Goal: Use online tool/utility

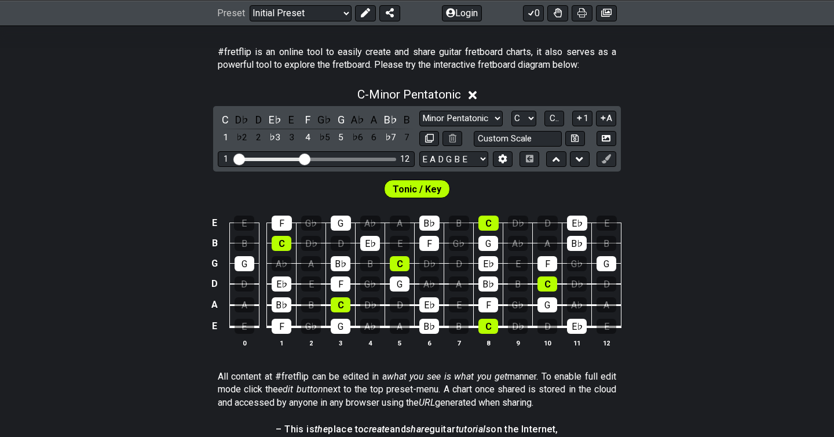
scroll to position [199, 0]
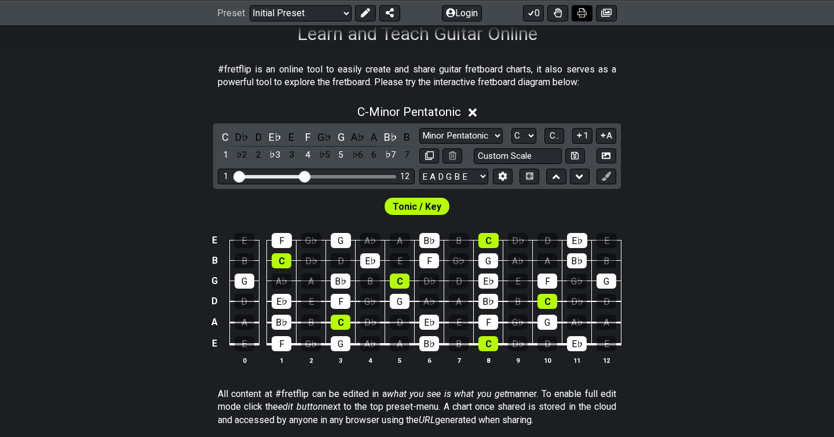
click at [580, 13] on icon at bounding box center [581, 12] width 9 height 9
click at [475, 111] on icon at bounding box center [472, 112] width 9 height 9
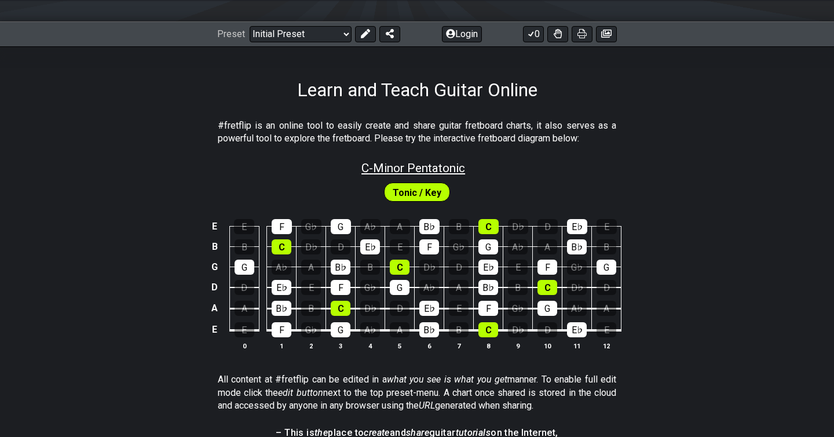
scroll to position [111, 0]
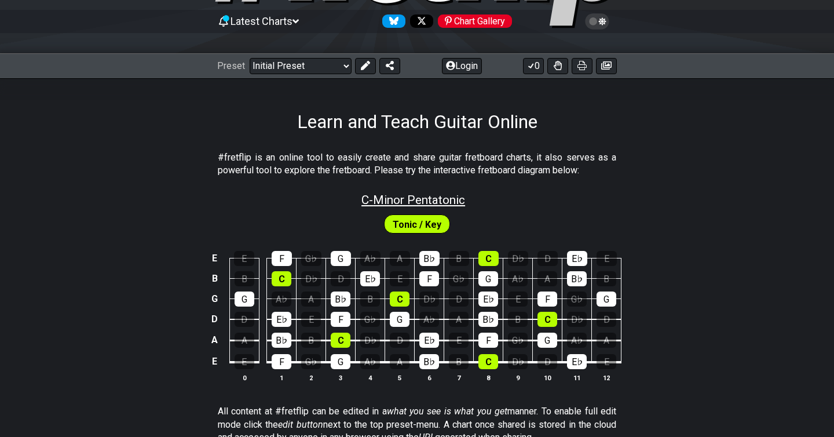
click at [391, 202] on span "C - Minor Pentatonic" at bounding box center [413, 200] width 104 height 14
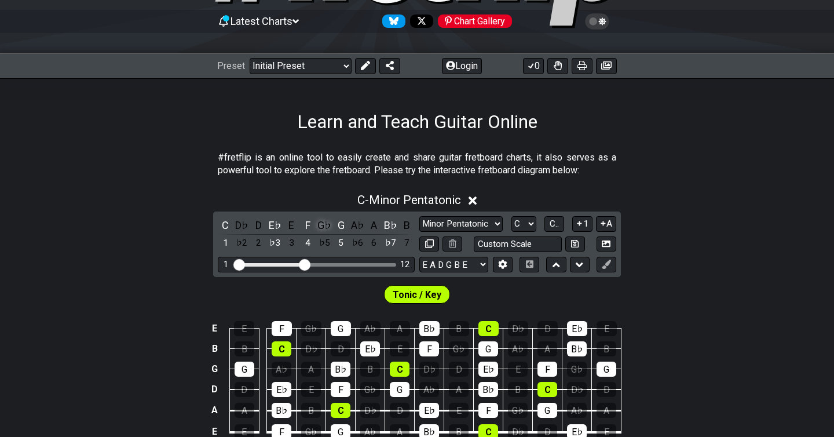
click at [321, 228] on div "G♭" at bounding box center [324, 225] width 15 height 16
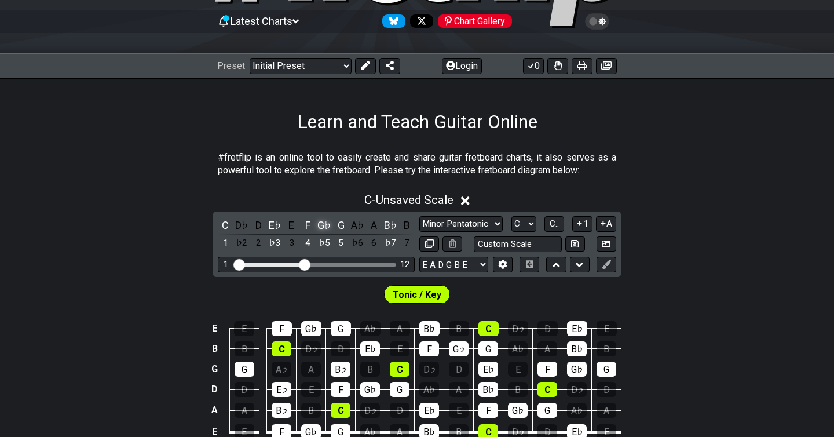
click at [321, 227] on div "G♭" at bounding box center [324, 225] width 15 height 16
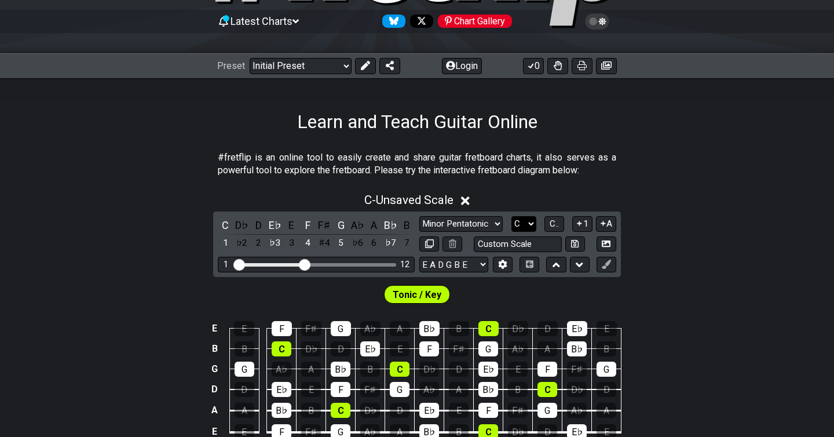
click at [527, 222] on select "A♭ A A♯ B♭ B C C♯ D♭ D D♯ E♭ E F F♯ G♭ G G♯" at bounding box center [523, 224] width 25 height 16
select select "F#"
click at [511, 216] on select "A♭ A A♯ B♭ B C C♯ D♭ D D♯ E♭ E F F♯ G♭ G G♯" at bounding box center [523, 224] width 25 height 16
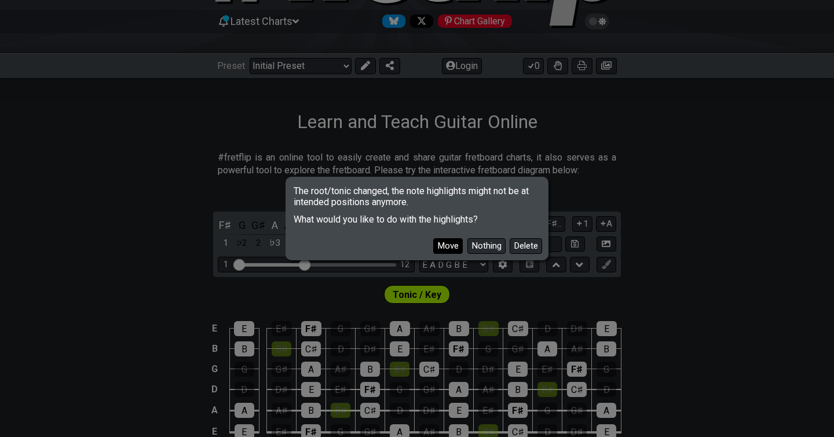
click at [451, 247] on button "Move" at bounding box center [448, 246] width 30 height 16
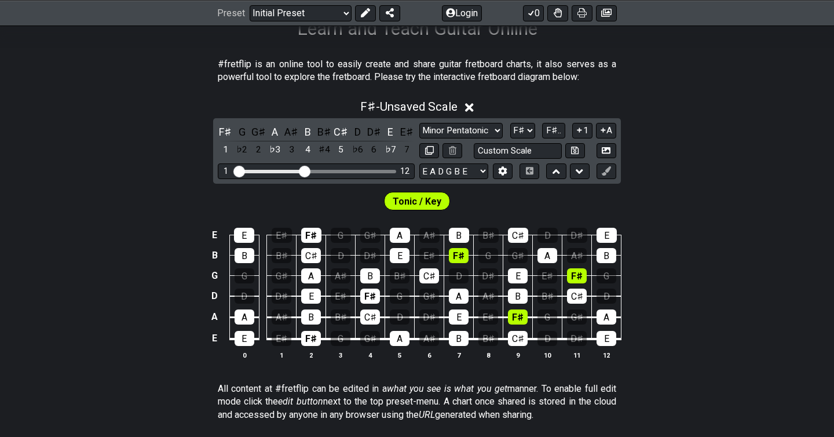
scroll to position [206, 0]
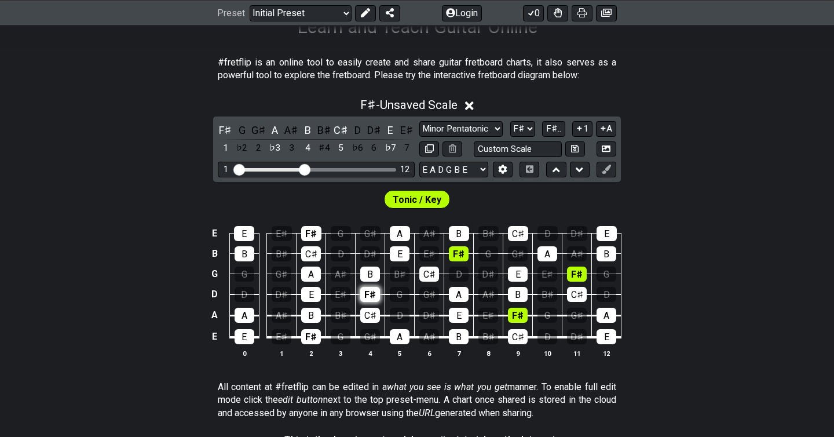
click at [373, 294] on div "F♯" at bounding box center [370, 294] width 20 height 15
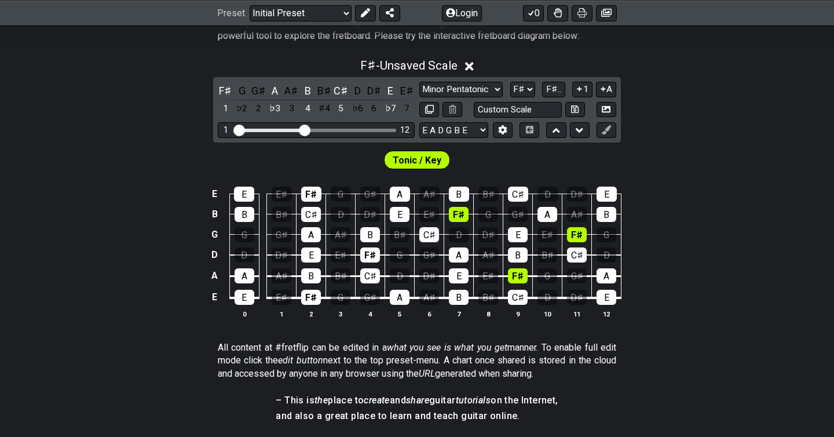
scroll to position [248, 0]
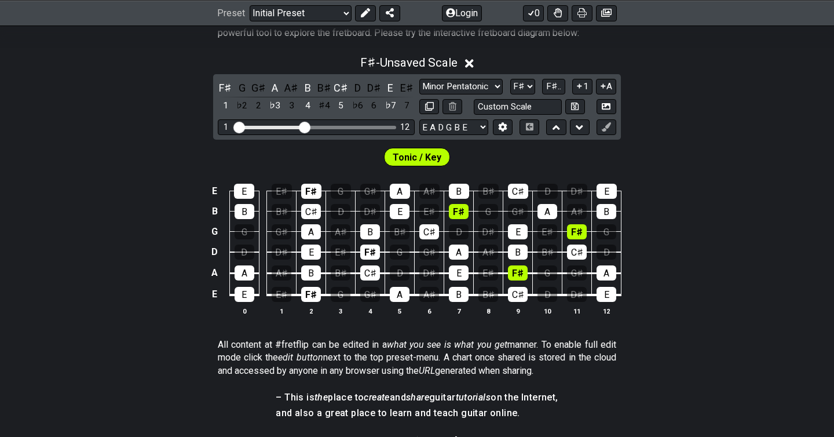
click at [407, 156] on span "Tonic / Key" at bounding box center [417, 157] width 49 height 17
click at [423, 161] on span "Tonic / Key" at bounding box center [417, 157] width 49 height 17
click at [475, 125] on select "E A D G B E E A D G B E E A D G B E B E A D F♯ B A D G C E A D A D G B E E♭ A♭ …" at bounding box center [453, 127] width 69 height 16
select select "E A D G B E"
click at [419, 119] on select "E A D G B E E A D G B E E A D G B E B E A D F♯ B A D G C E A D A D G B E E♭ A♭ …" at bounding box center [453, 127] width 69 height 16
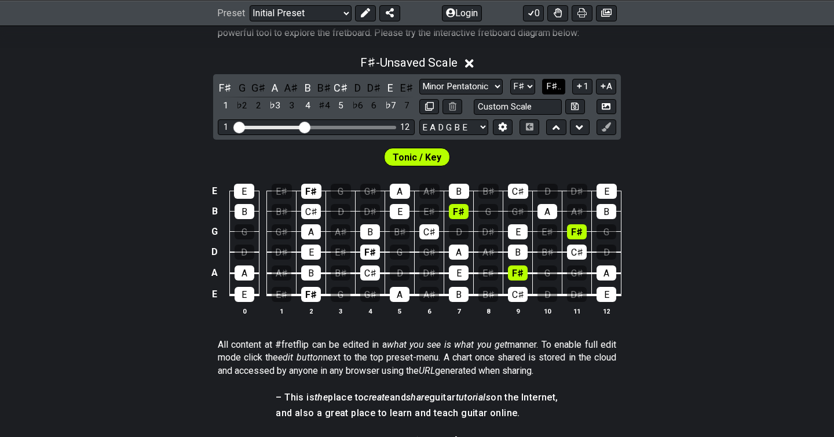
click at [554, 85] on span "F♯.." at bounding box center [553, 86] width 15 height 10
click at [554, 85] on span "1..7" at bounding box center [554, 86] width 14 height 10
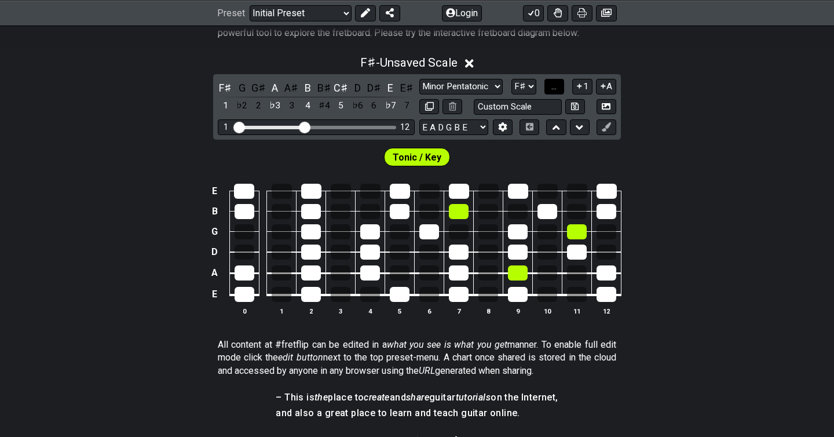
click at [554, 85] on span "..." at bounding box center [553, 86] width 5 height 10
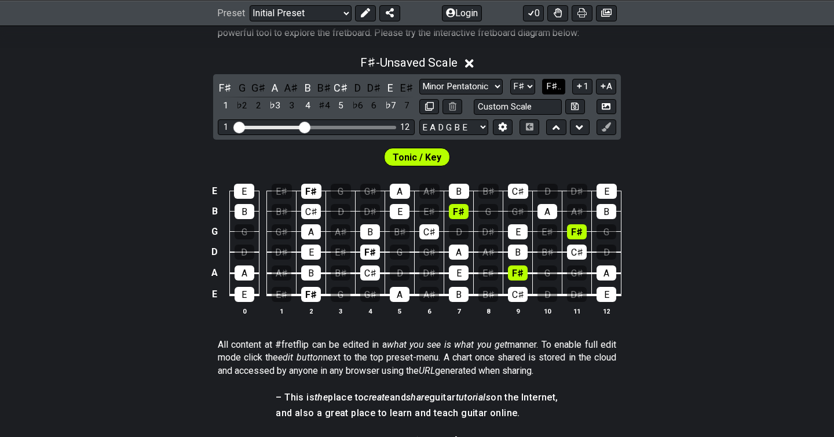
click at [554, 85] on span "F♯.." at bounding box center [553, 86] width 15 height 10
click at [554, 85] on span "1..7" at bounding box center [554, 86] width 14 height 10
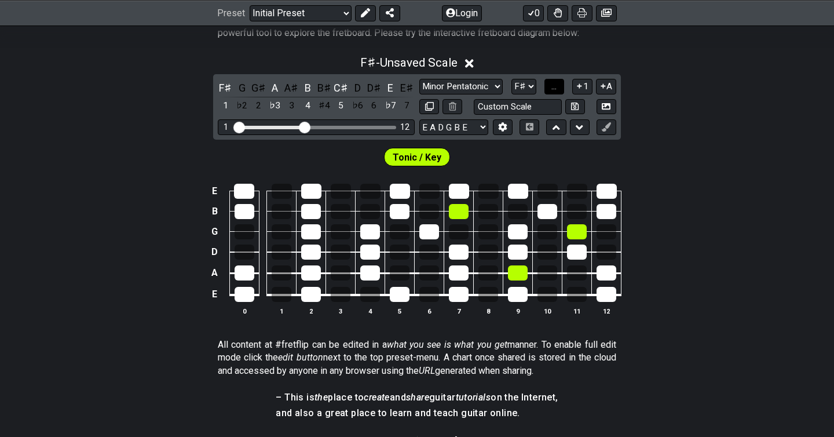
click at [554, 85] on span "..." at bounding box center [553, 86] width 5 height 10
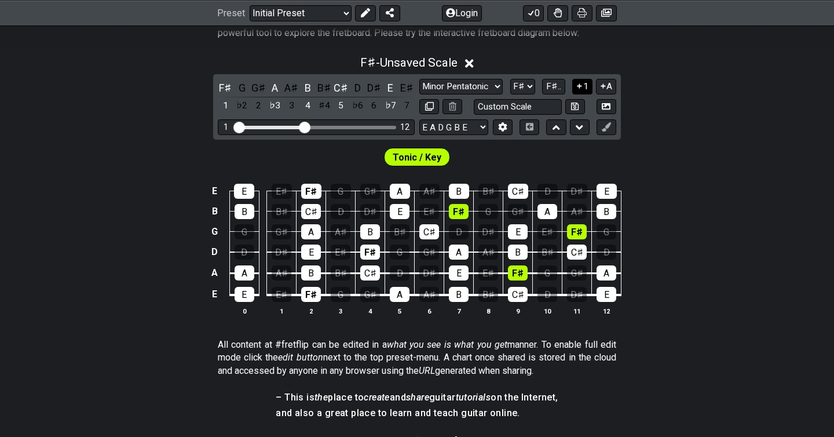
click at [586, 86] on button "1" at bounding box center [582, 87] width 20 height 16
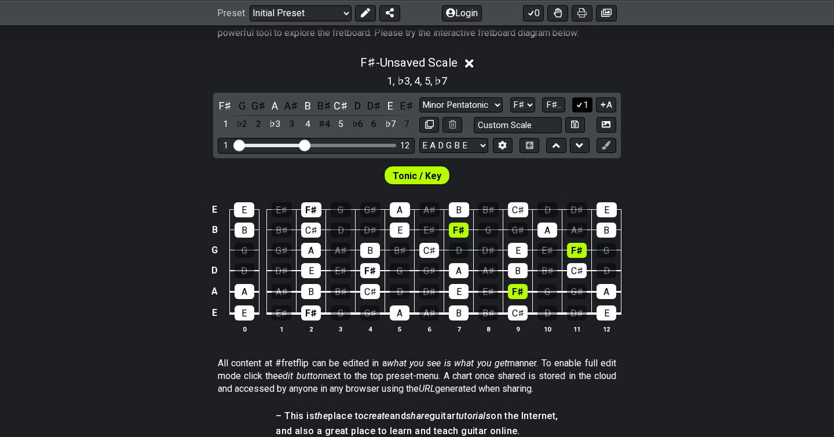
click at [583, 107] on icon at bounding box center [579, 104] width 11 height 9
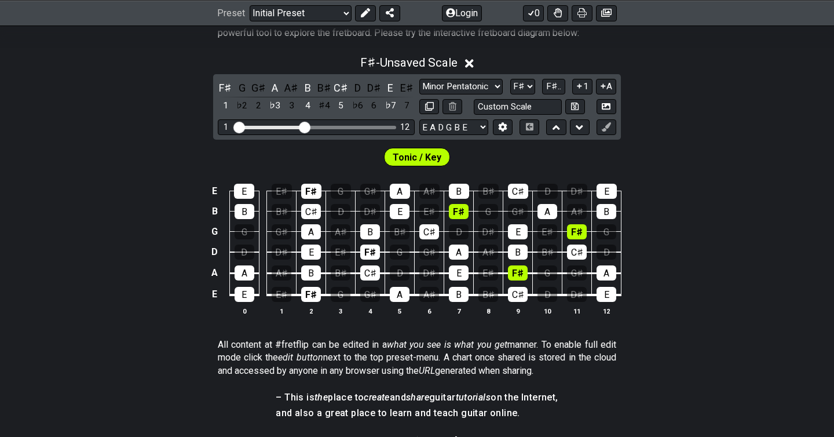
click at [602, 88] on icon at bounding box center [603, 86] width 11 height 9
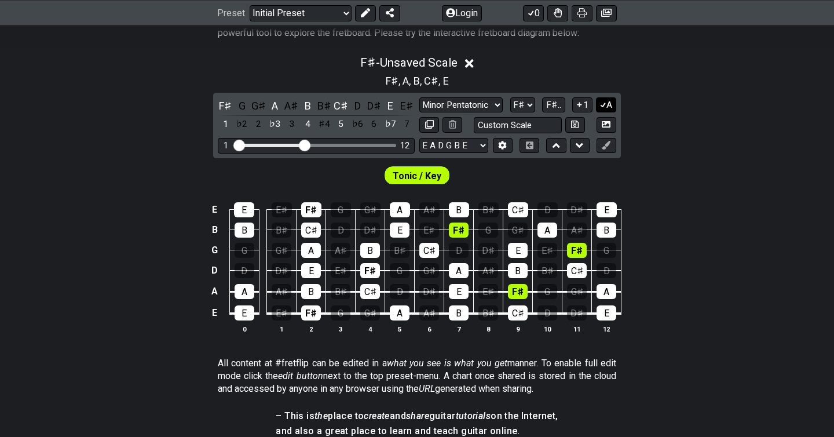
click at [604, 106] on icon at bounding box center [603, 104] width 11 height 9
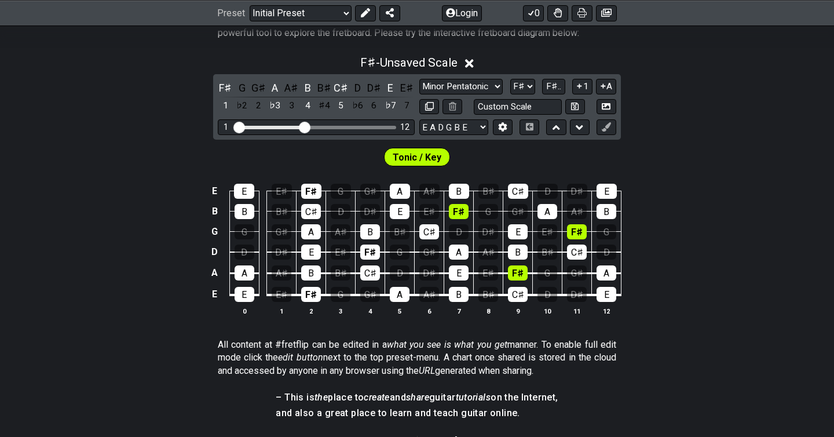
click at [423, 155] on span "Tonic / Key" at bounding box center [417, 157] width 49 height 17
click at [554, 92] on button "F♯.." at bounding box center [553, 87] width 23 height 16
click at [554, 90] on span "1..7" at bounding box center [554, 86] width 14 height 10
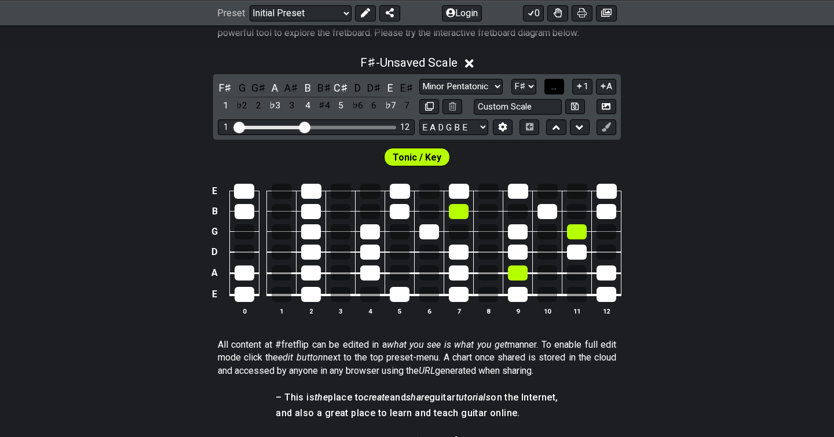
click at [554, 89] on span "..." at bounding box center [553, 86] width 5 height 10
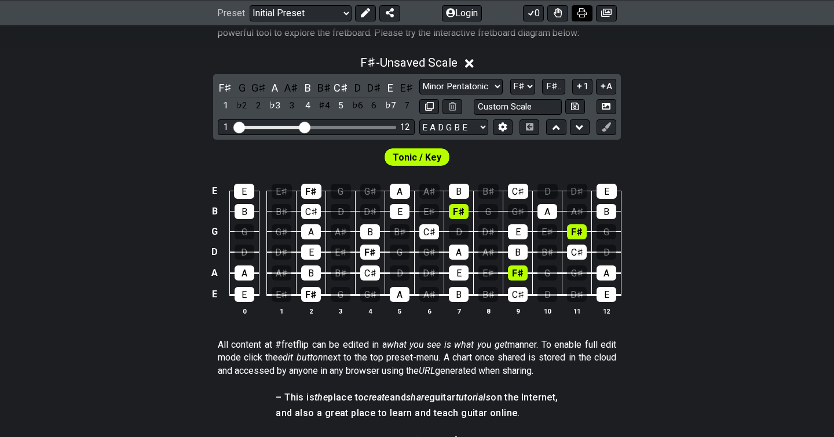
click at [584, 13] on icon at bounding box center [581, 12] width 9 height 9
